Goal: Transaction & Acquisition: Purchase product/service

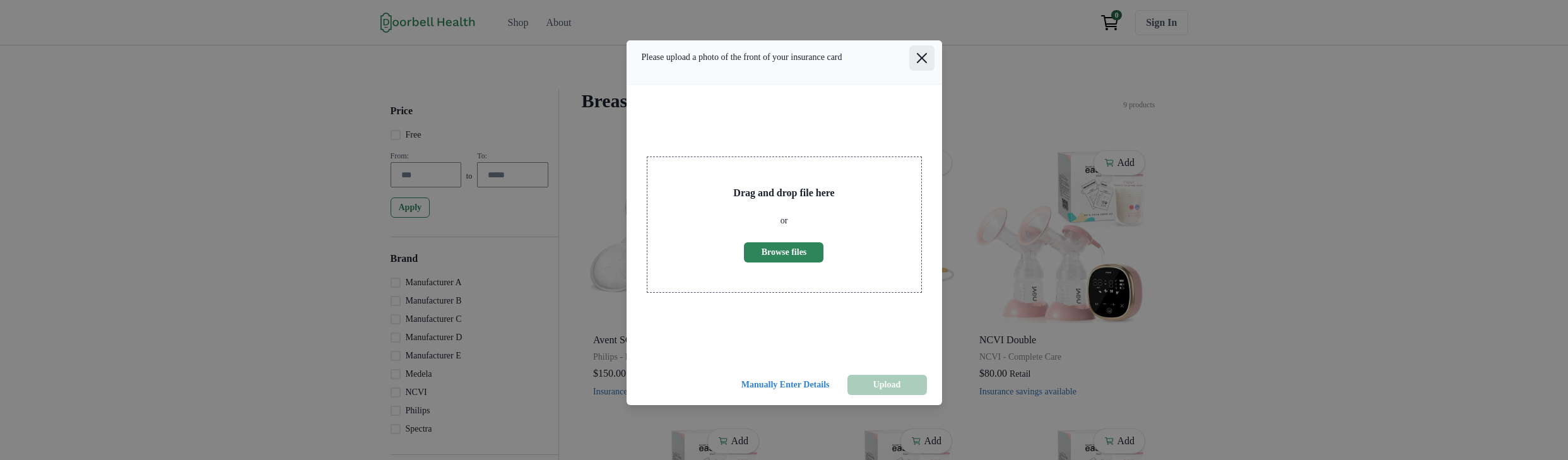
click at [916, 63] on icon "Close" at bounding box center [921, 58] width 10 height 10
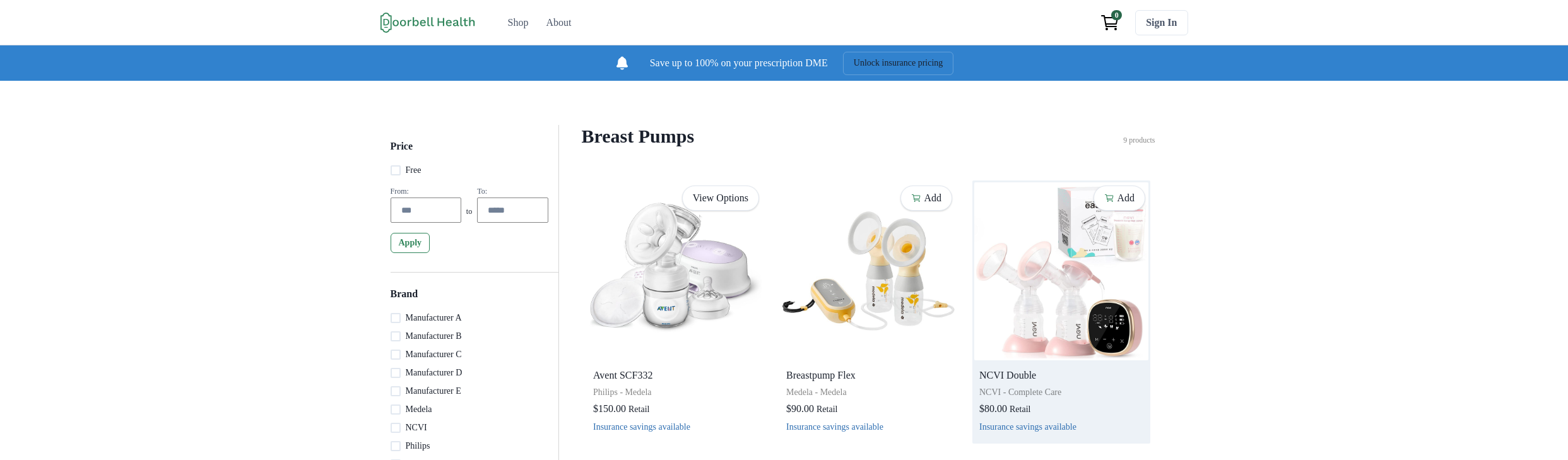
click at [989, 360] on img at bounding box center [1061, 271] width 174 height 177
click at [1079, 353] on img at bounding box center [1061, 271] width 174 height 177
